Goal: Information Seeking & Learning: Find specific fact

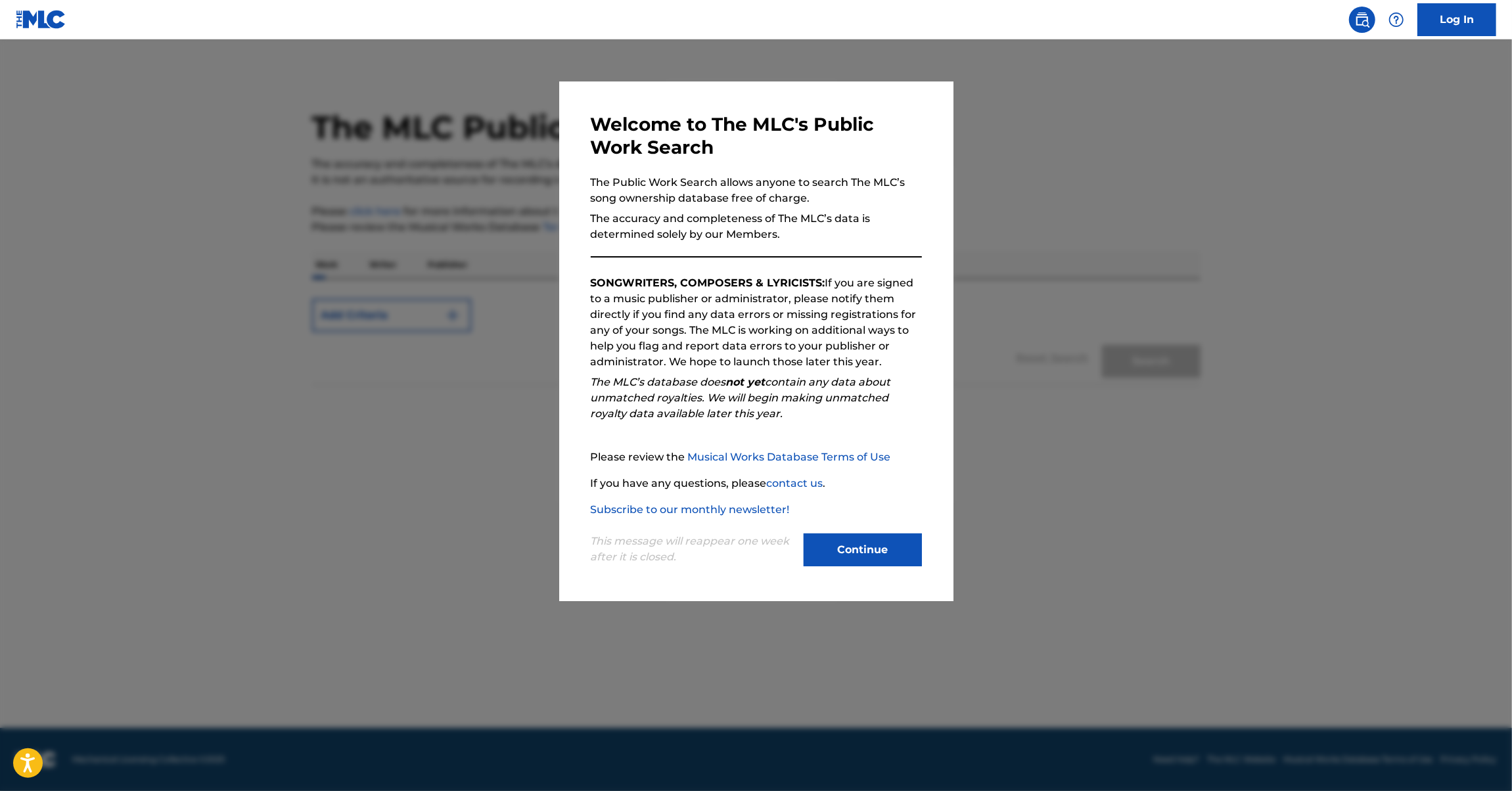
click at [866, 550] on button "Continue" at bounding box center [862, 550] width 118 height 33
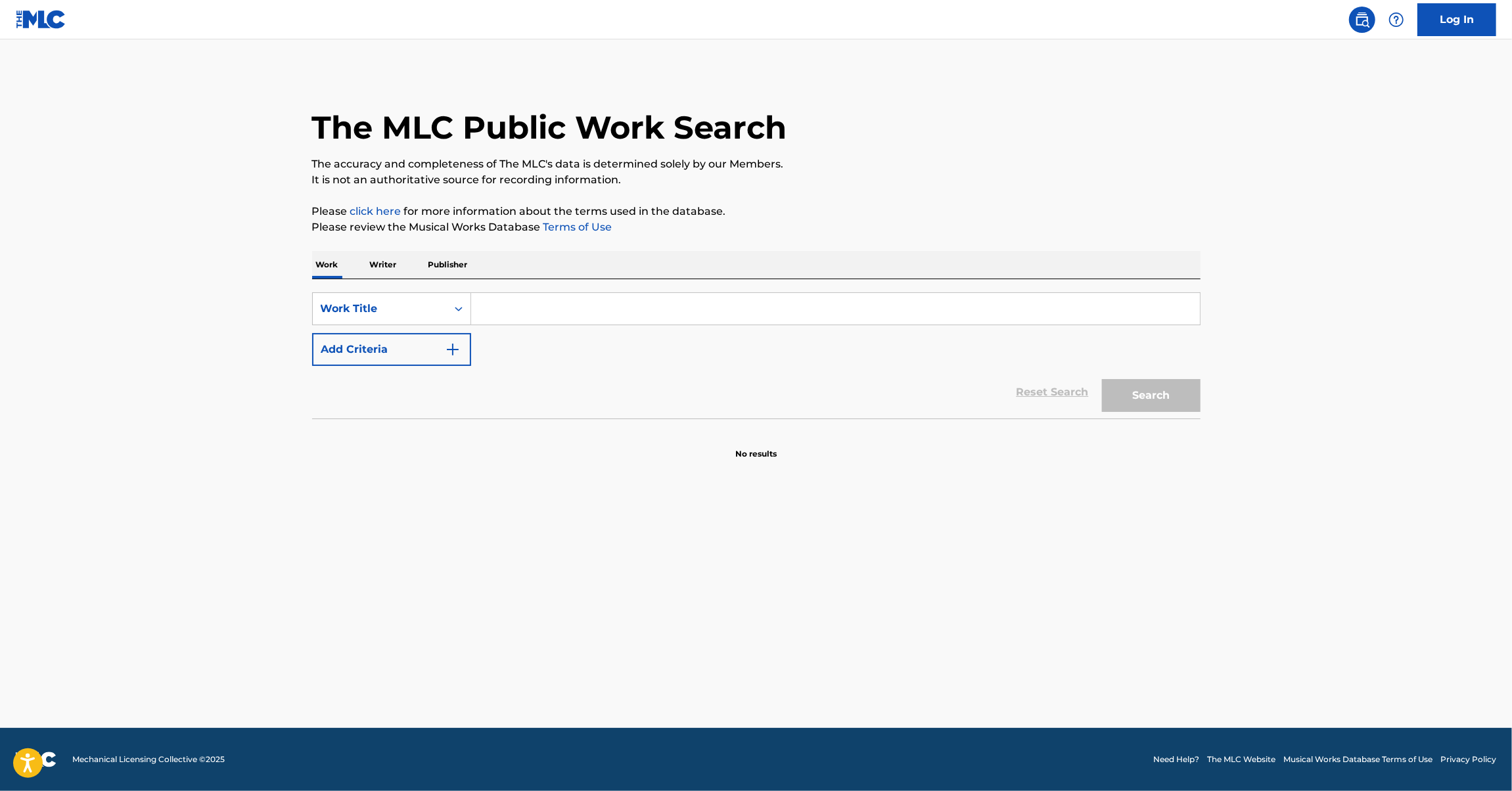
drag, startPoint x: 557, startPoint y: 284, endPoint x: 546, endPoint y: 319, distance: 36.7
click at [558, 285] on div "SearchWithCriteria74cb0d2e-fa89-415e-9c9c-9b8c5076f93d Work Title Add Criteria …" at bounding box center [756, 349] width 888 height 139
click at [547, 316] on input "Search Form" at bounding box center [836, 308] width 729 height 32
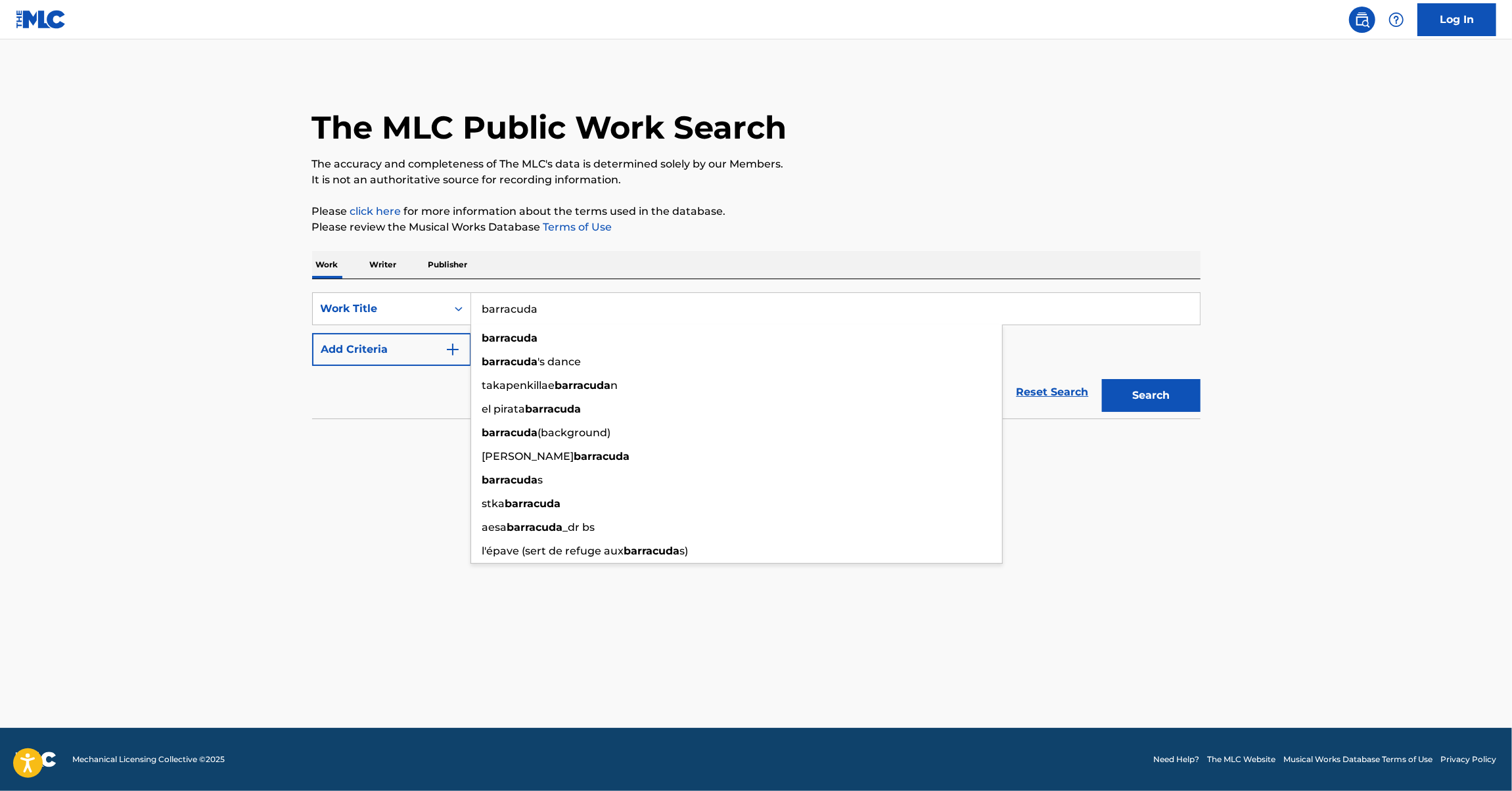
type input "barracuda"
click at [554, 337] on div "barracuda" at bounding box center [737, 337] width 531 height 23
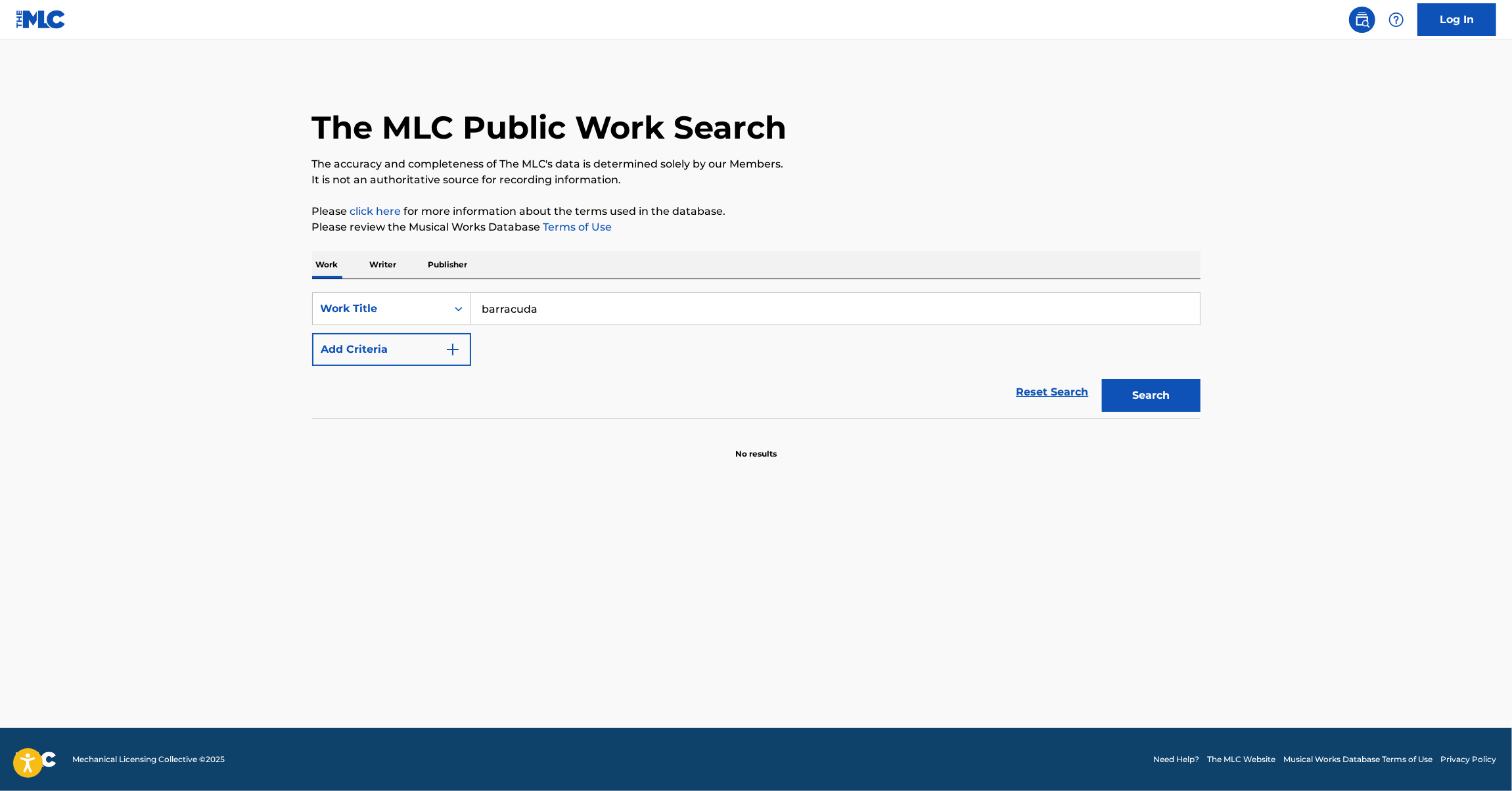
click at [370, 353] on button "Add Criteria" at bounding box center [391, 350] width 159 height 33
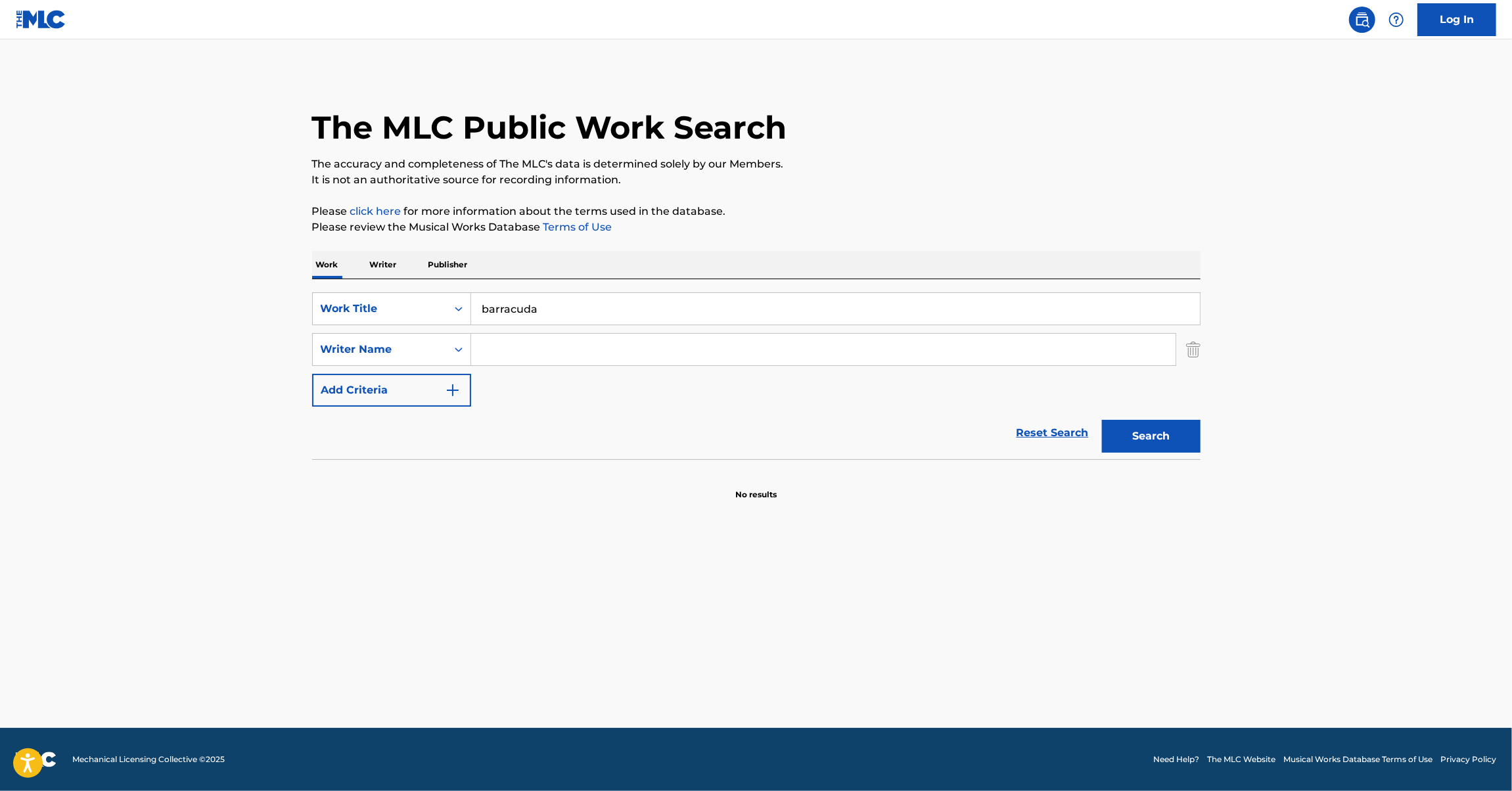
click at [488, 350] on input "Search Form" at bounding box center [823, 350] width 704 height 32
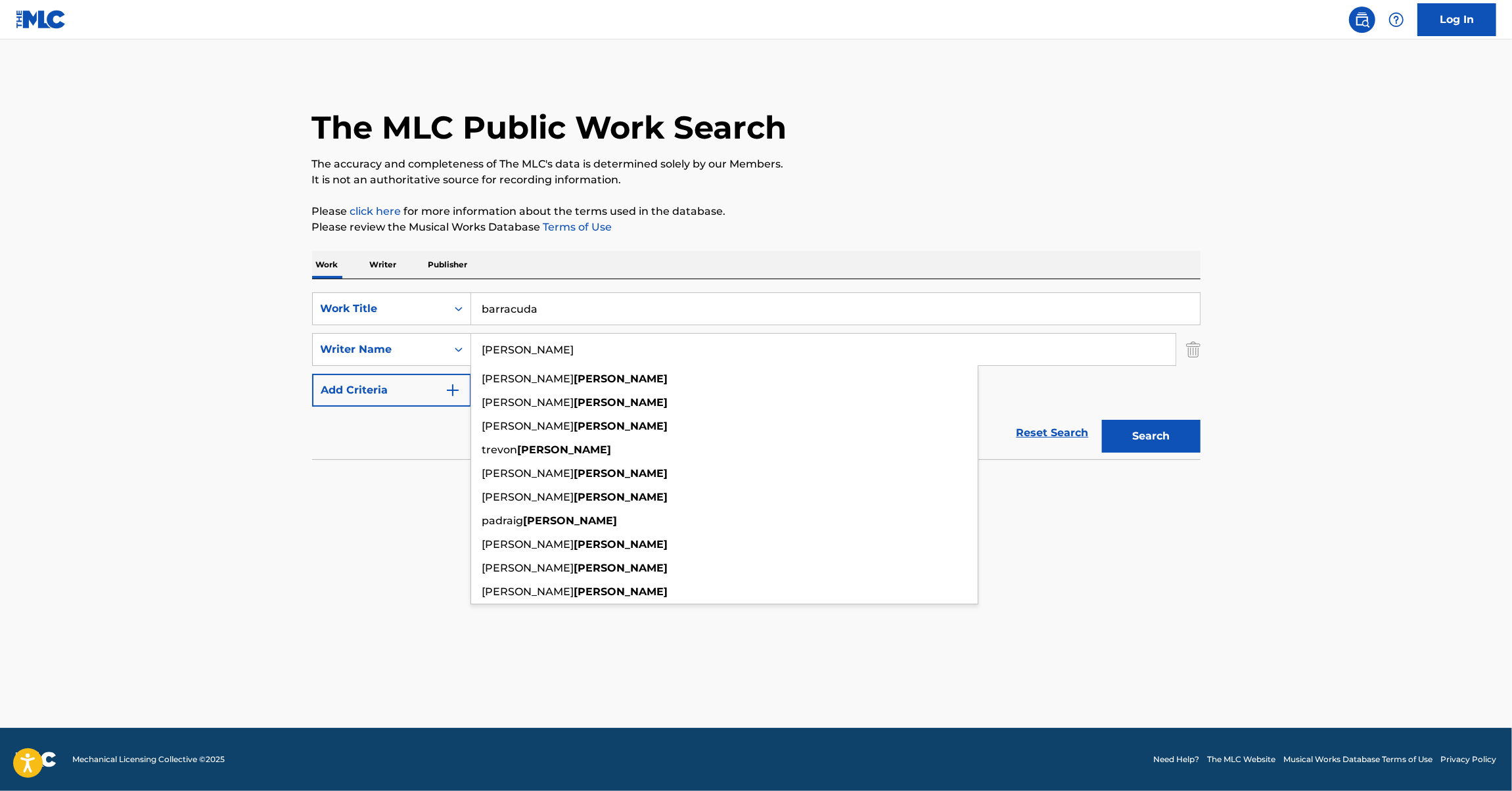
type input "[PERSON_NAME]"
click at [1102, 420] on button "Search" at bounding box center [1151, 436] width 98 height 33
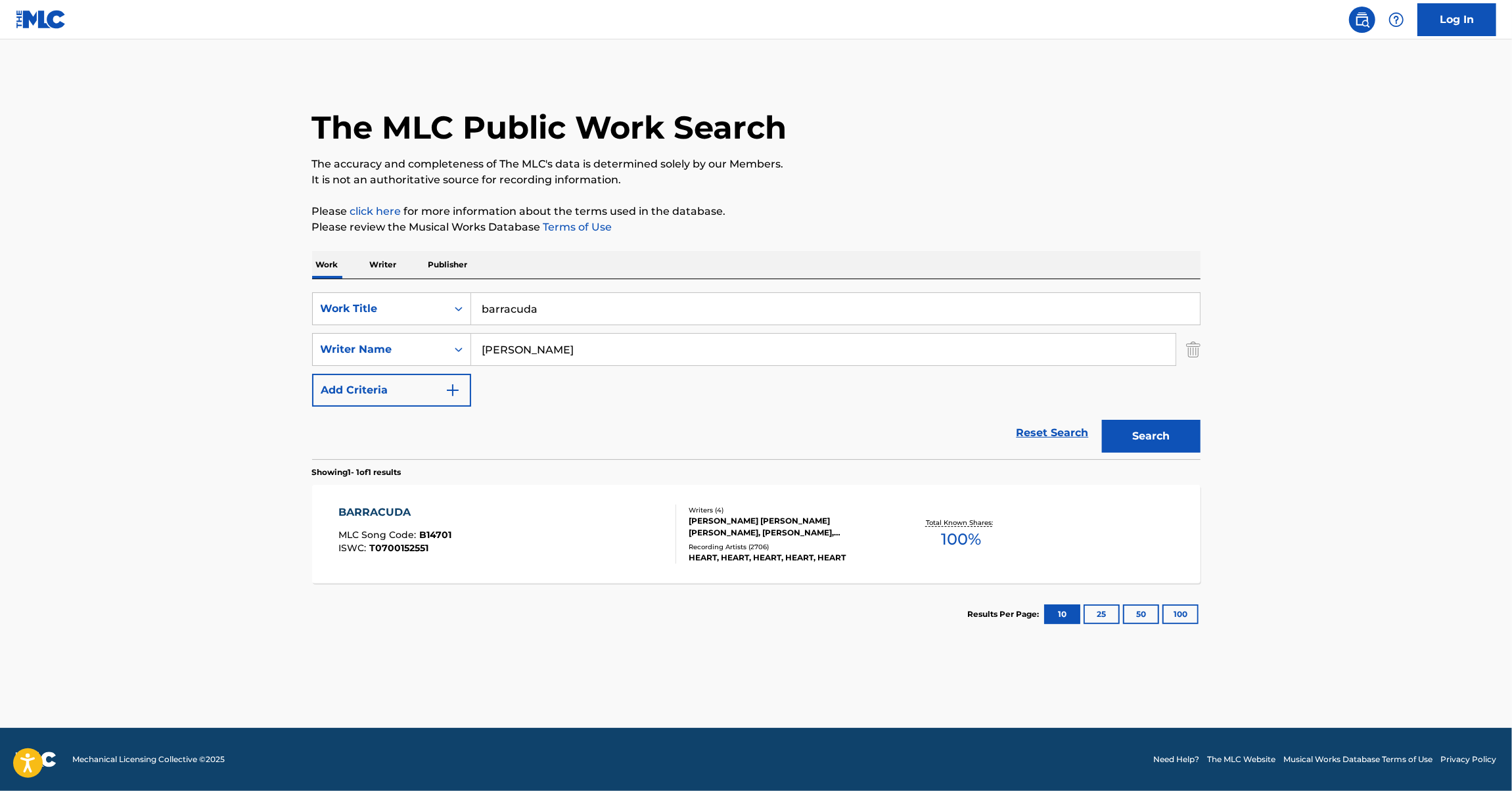
click at [824, 526] on div "[PERSON_NAME] [PERSON_NAME] [PERSON_NAME], [PERSON_NAME], [PERSON_NAME] [PERSON…" at bounding box center [788, 526] width 198 height 23
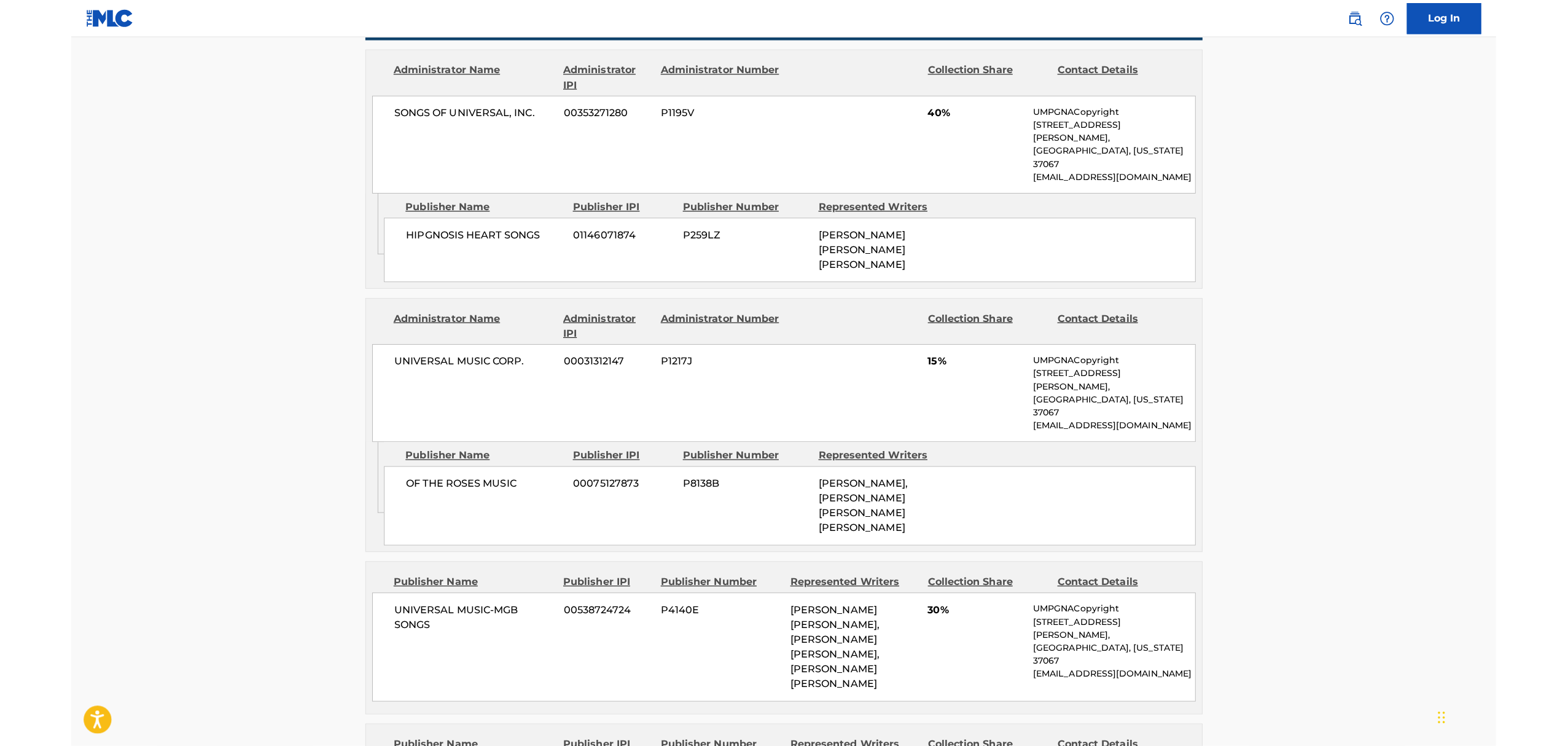
scroll to position [983, 0]
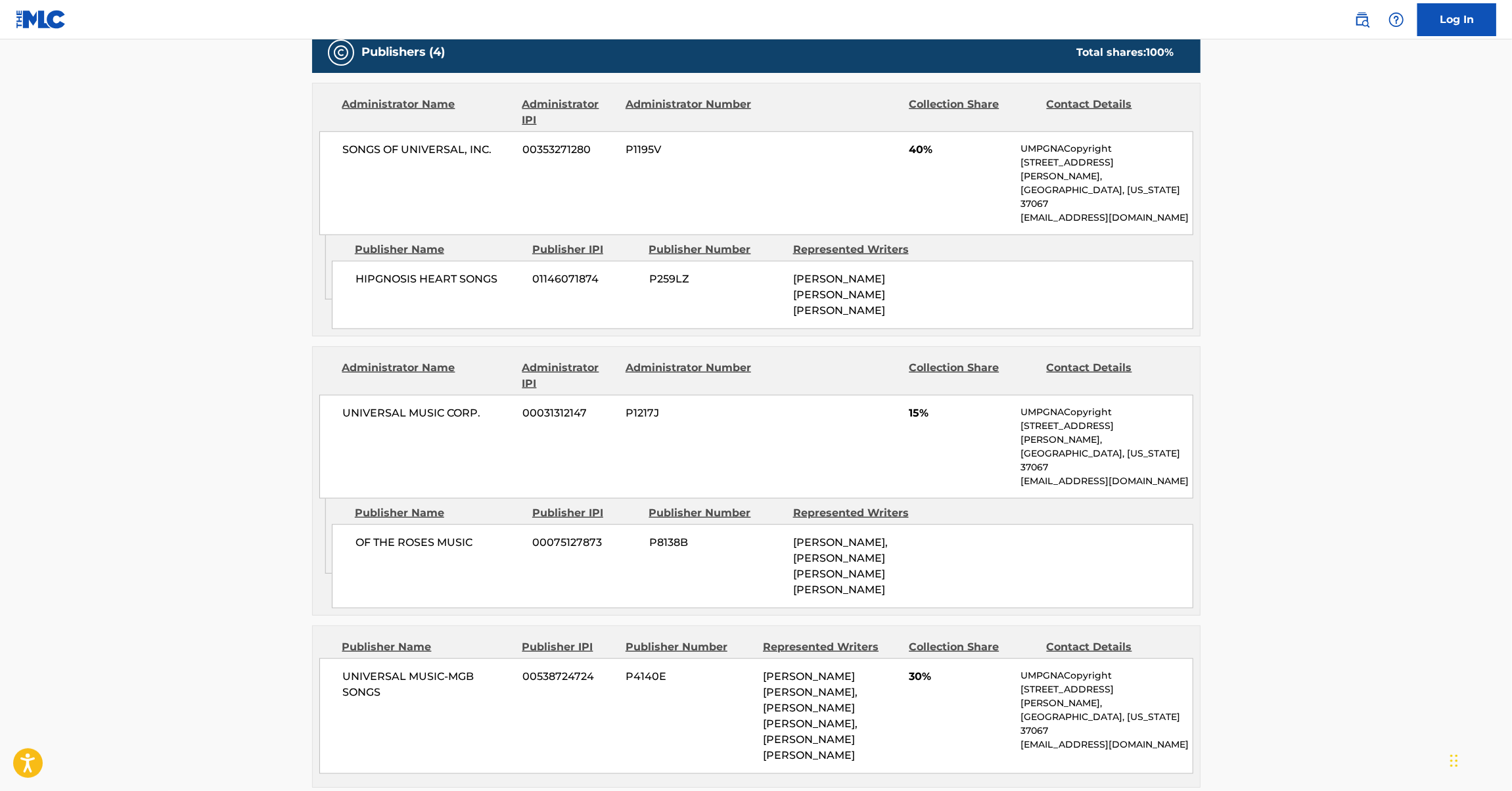
drag, startPoint x: 442, startPoint y: 238, endPoint x: 510, endPoint y: 250, distance: 69.1
click at [440, 271] on span "HIPGNOSIS HEART SONGS" at bounding box center [439, 279] width 168 height 16
